Goal: Obtain resource: Obtain resource

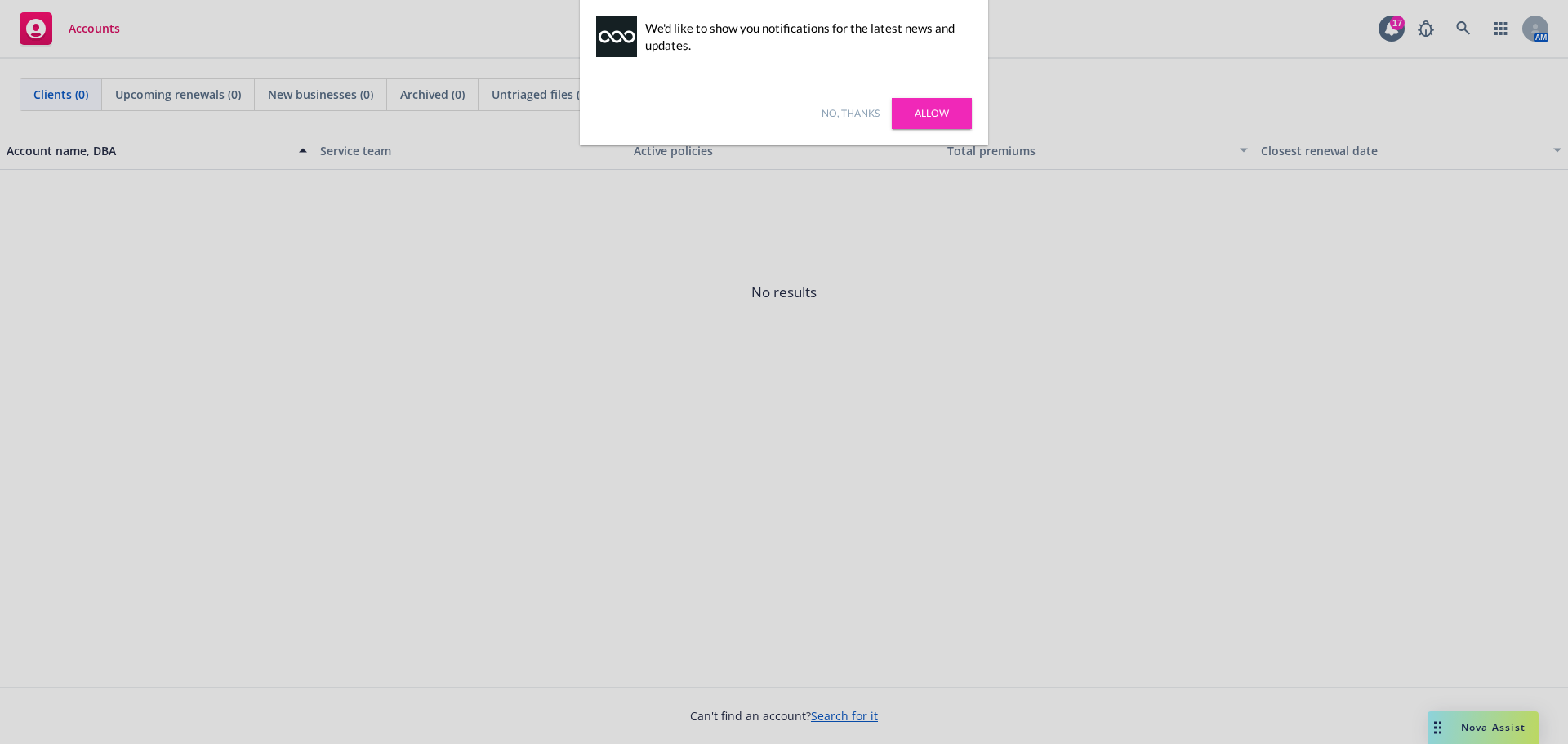
click at [936, 116] on link "Allow" at bounding box center [932, 113] width 81 height 31
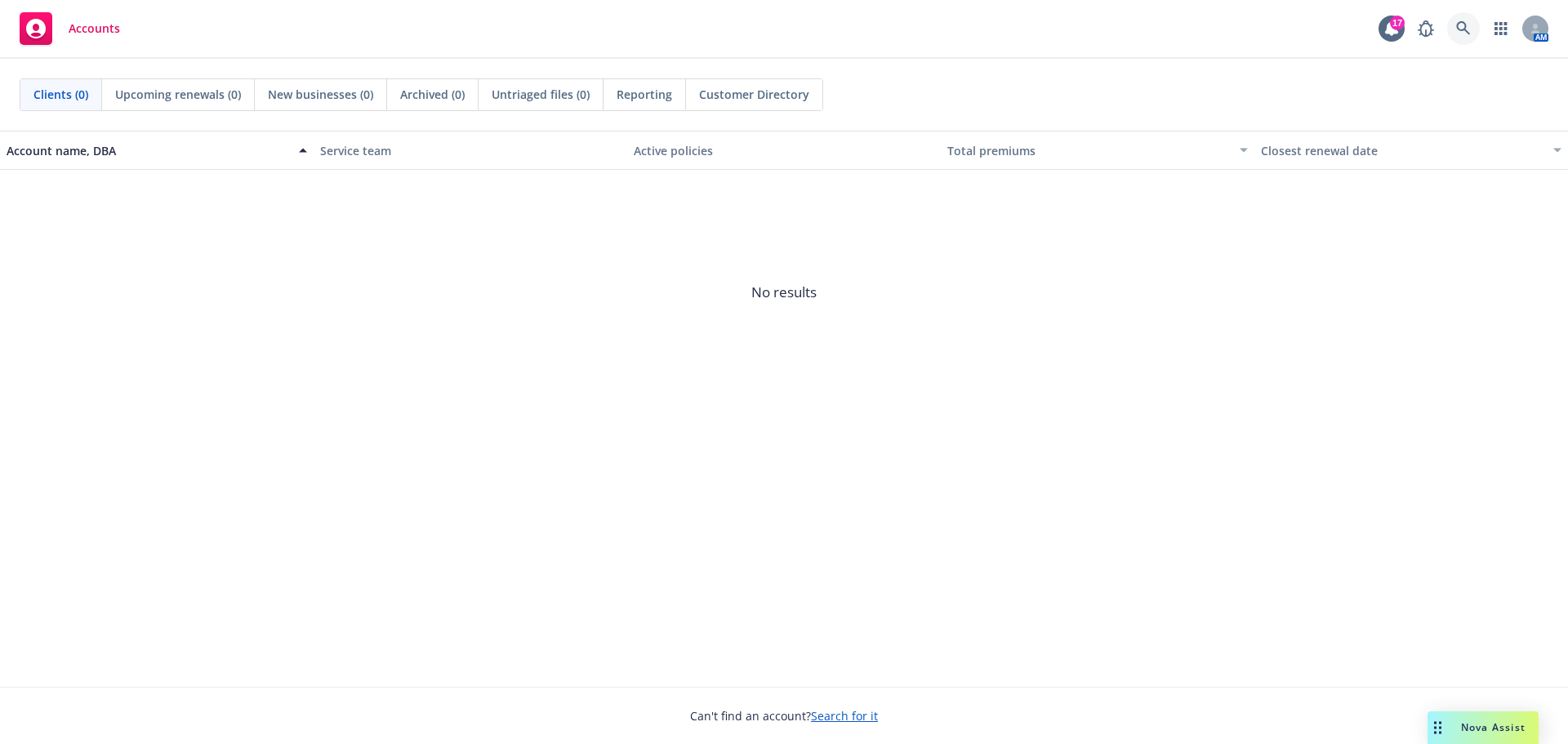
click at [1464, 25] on icon at bounding box center [1464, 28] width 15 height 15
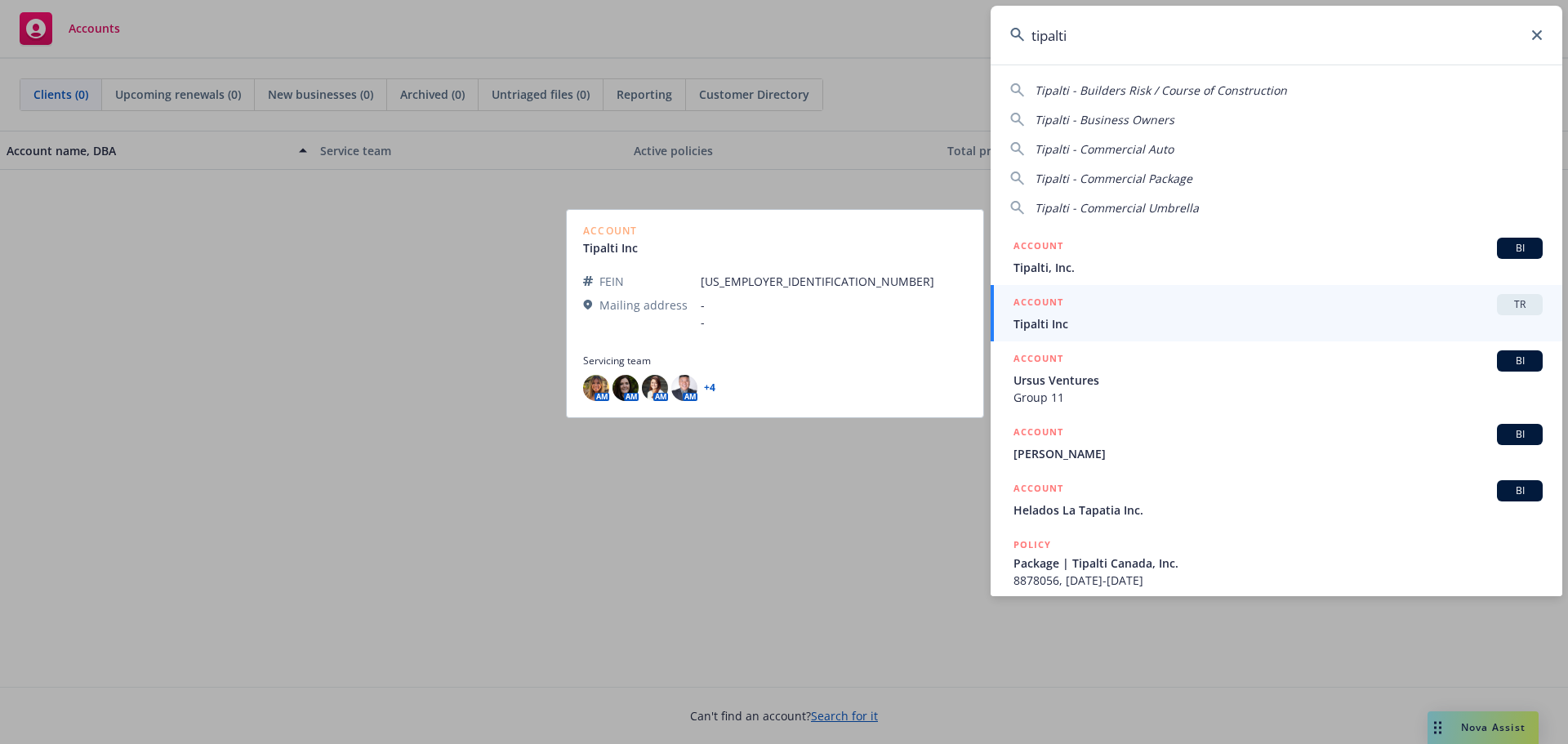
type input "tipalti"
click at [1037, 318] on span "Tipalti Inc" at bounding box center [1279, 323] width 529 height 17
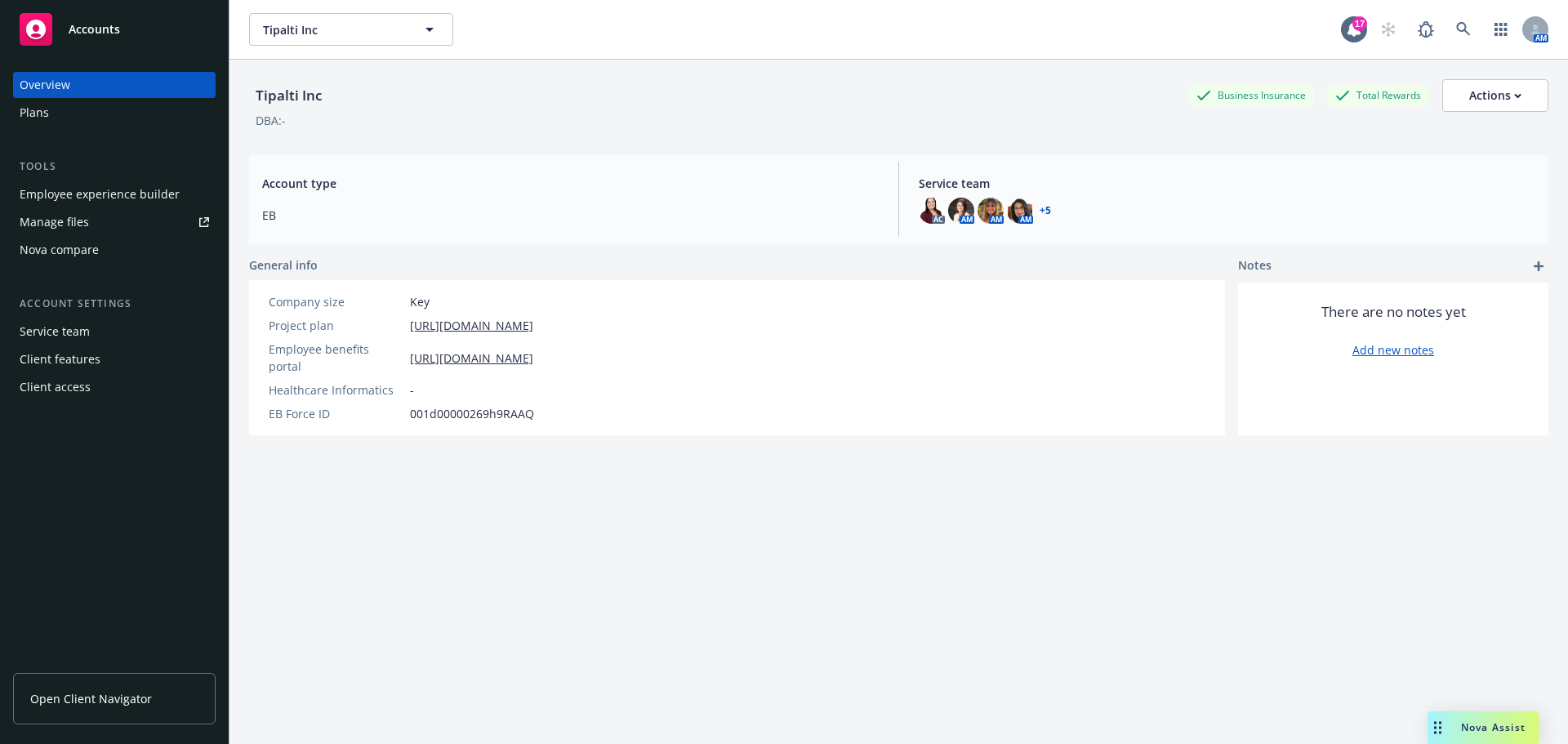
click at [120, 693] on span "Open Client Navigator" at bounding box center [90, 698] width 121 height 17
click at [1457, 25] on icon at bounding box center [1464, 29] width 14 height 14
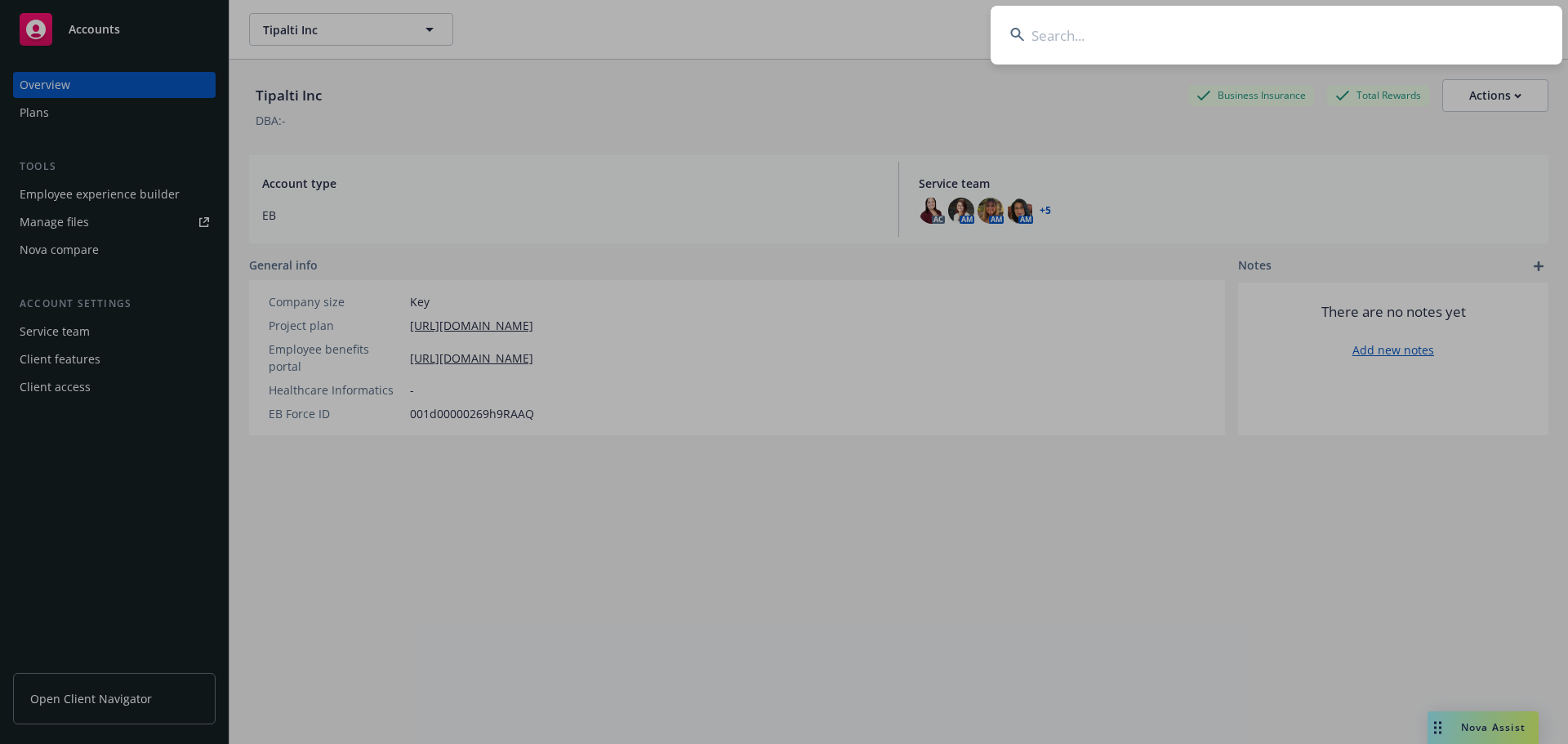
click at [1421, 28] on input at bounding box center [1277, 35] width 572 height 59
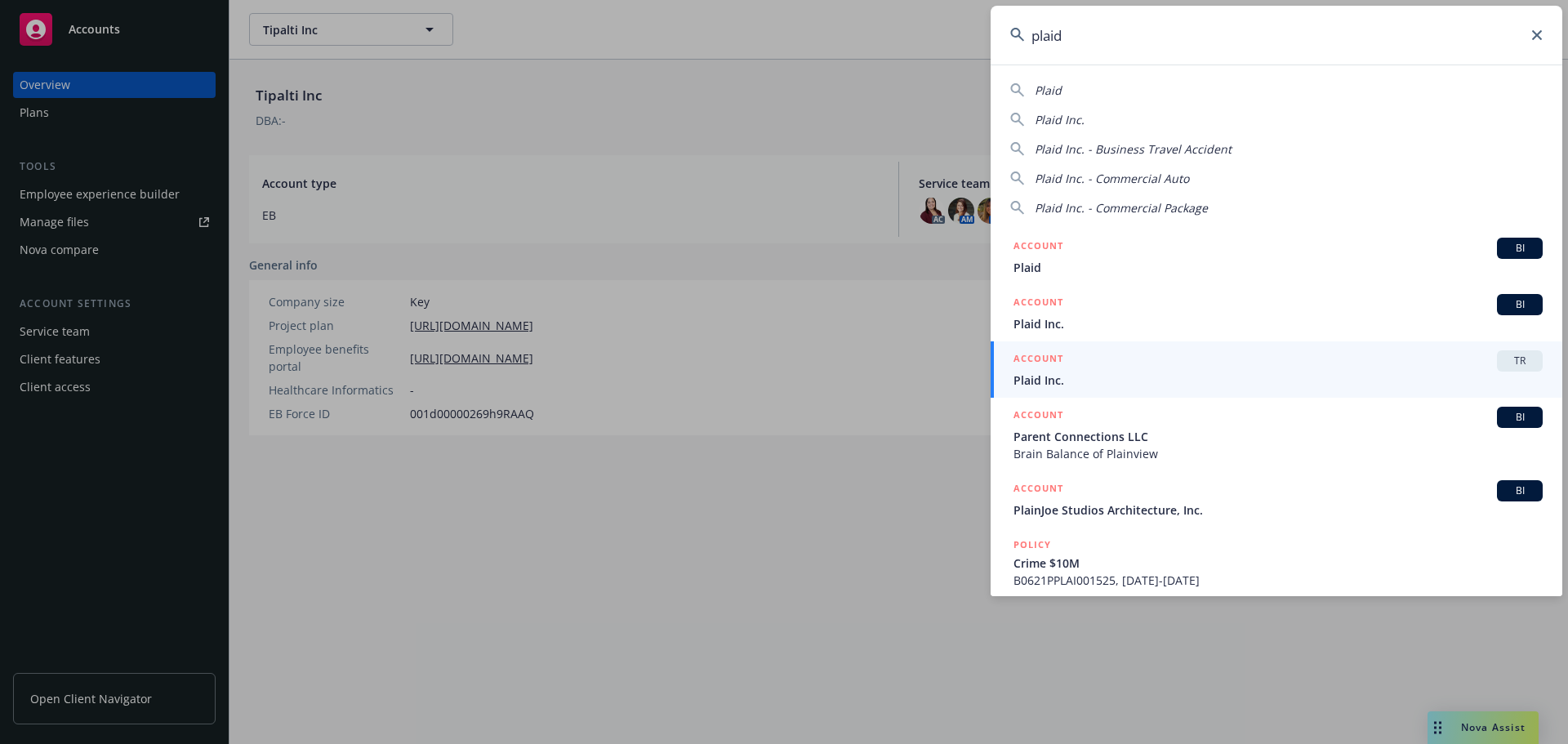
type input "plaid"
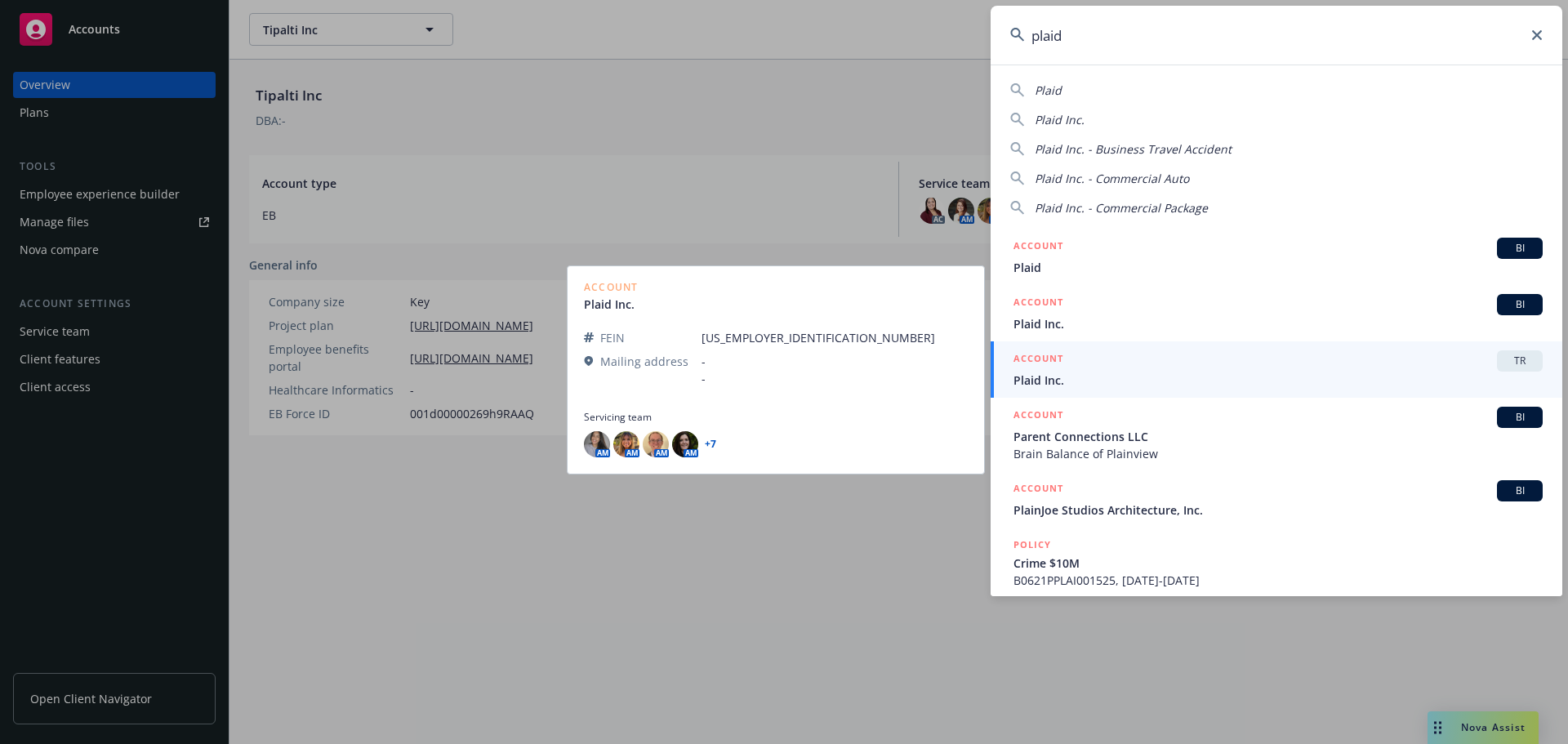
click at [1188, 372] on span "Plaid Inc." at bounding box center [1279, 380] width 529 height 17
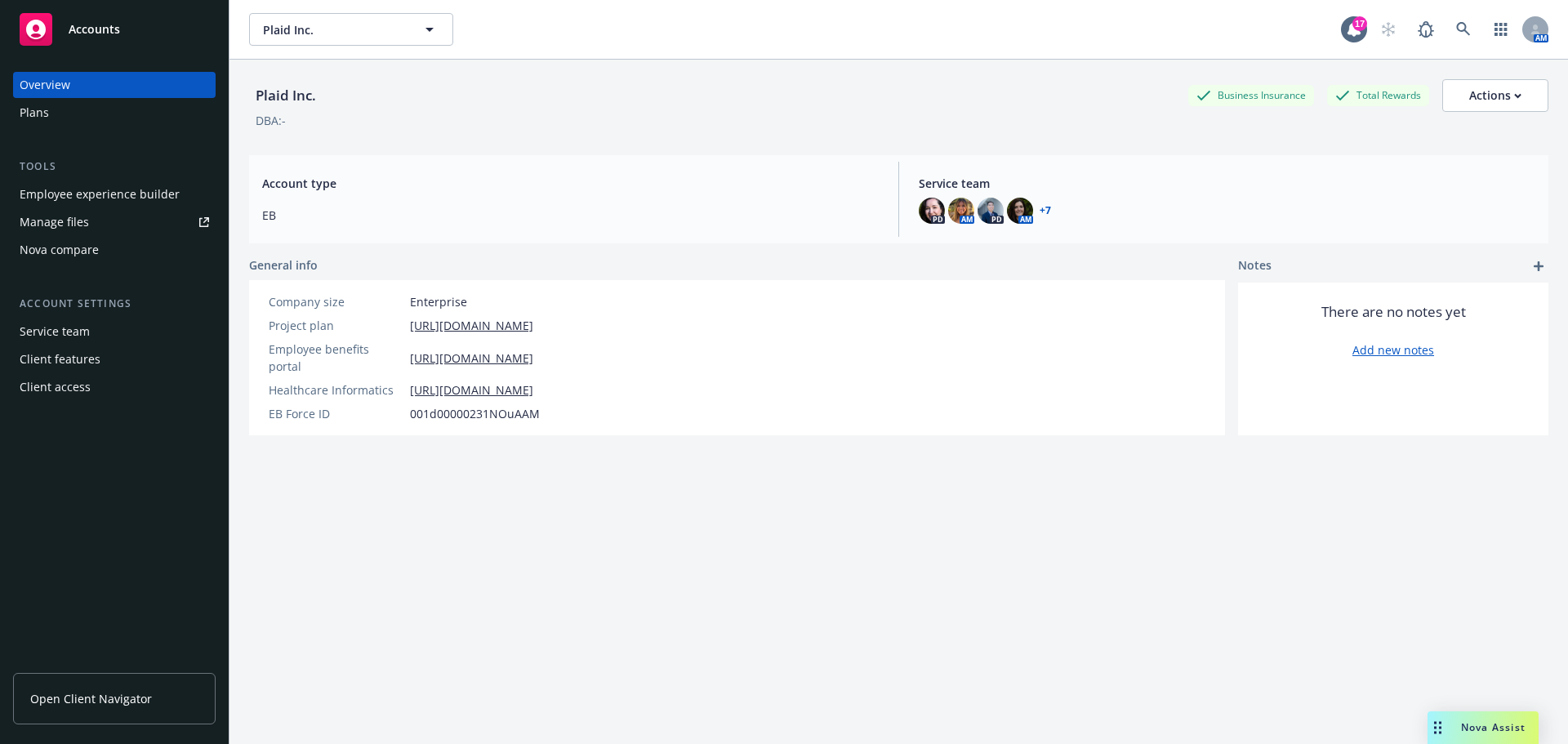
click at [118, 699] on span "Open Client Navigator" at bounding box center [90, 698] width 121 height 17
click at [110, 114] on div "Plans" at bounding box center [114, 112] width 190 height 26
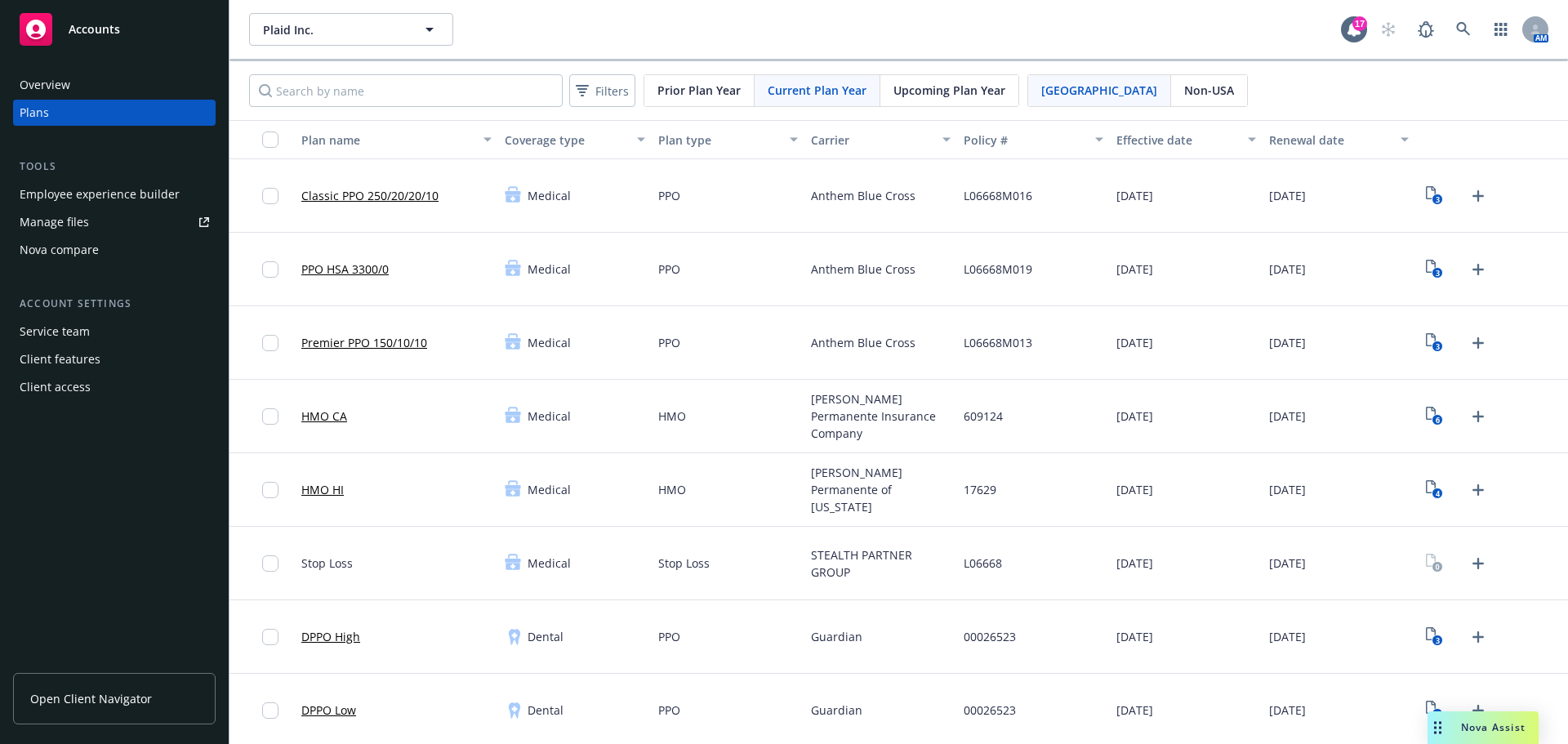
click at [943, 419] on span "Kaiser Permanente Insurance Company" at bounding box center [881, 417] width 139 height 52
click at [1412, 90] on div "Filters Prior Plan Year Current Plan Year Upcoming Plan Year USA Non-USA" at bounding box center [899, 91] width 1339 height 59
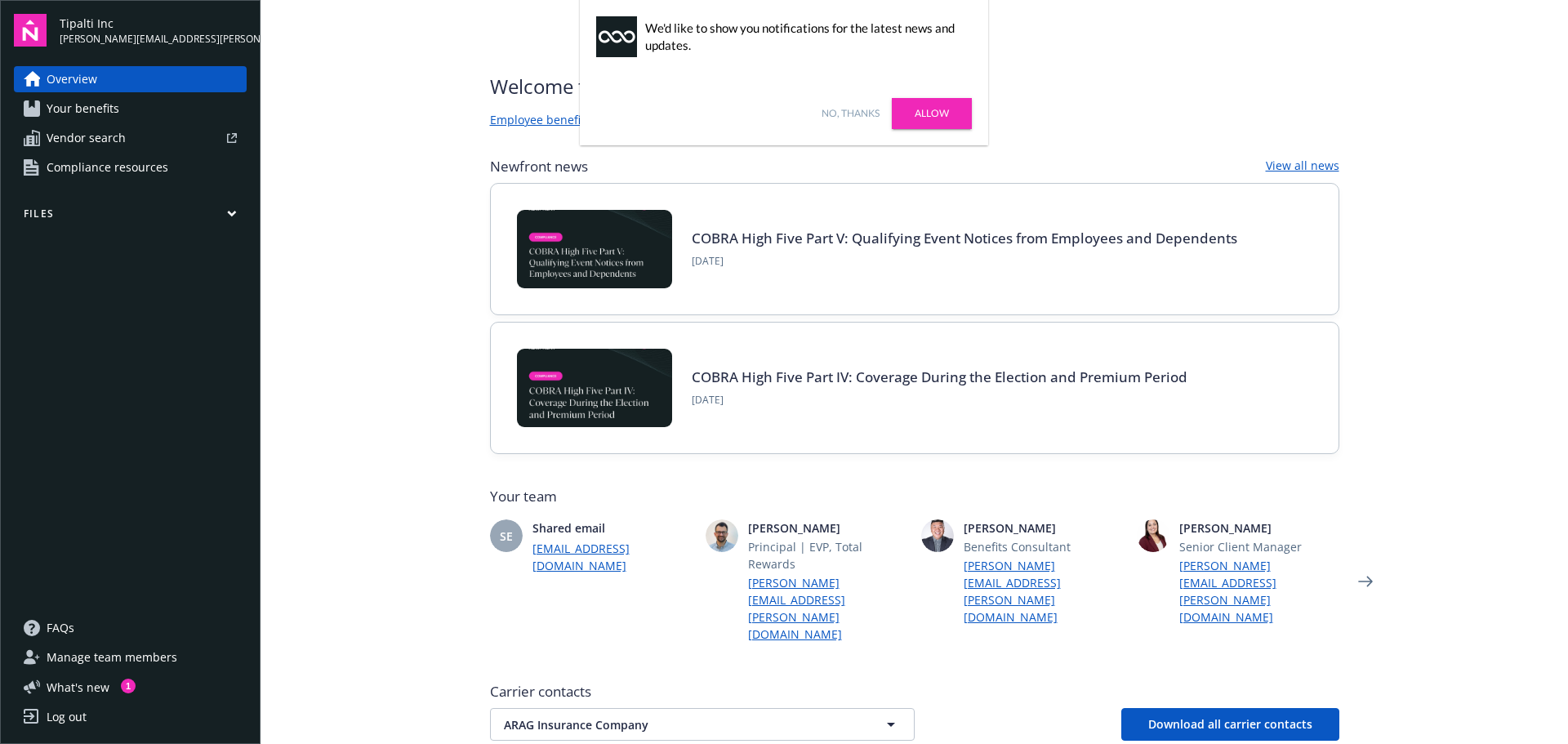
click at [926, 113] on link "Allow" at bounding box center [932, 113] width 81 height 31
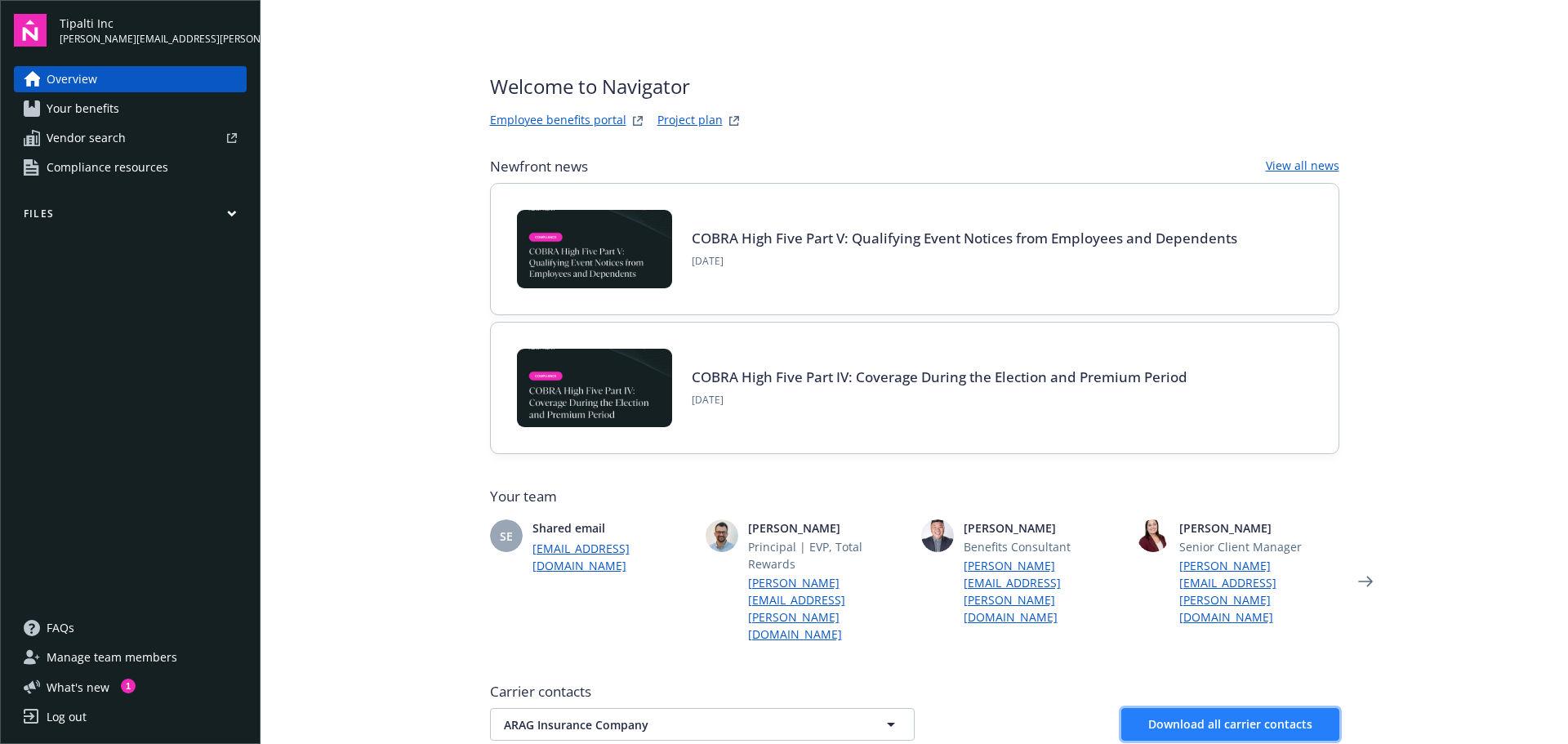
click at [1194, 716] on span "Download all carrier contacts" at bounding box center [1230, 724] width 164 height 16
